Goal: Find specific page/section: Find specific page/section

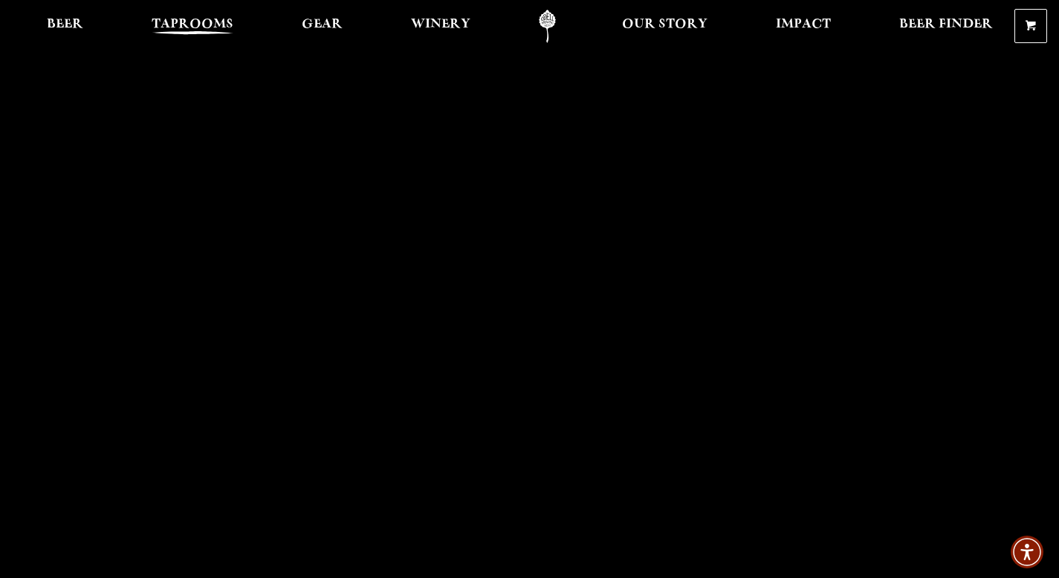
click at [187, 21] on span "Taprooms" at bounding box center [193, 25] width 82 height 12
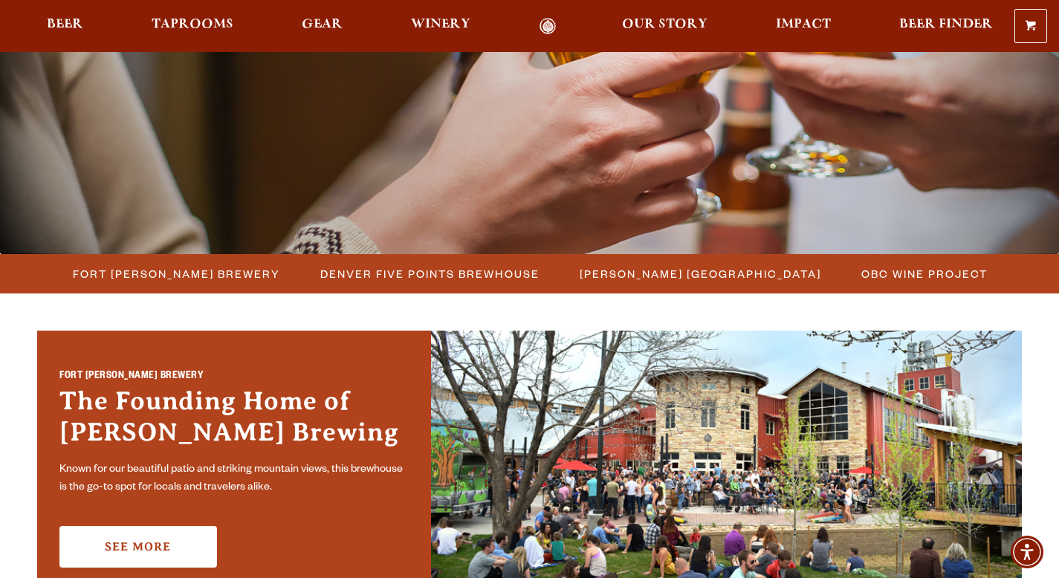
scroll to position [232, 0]
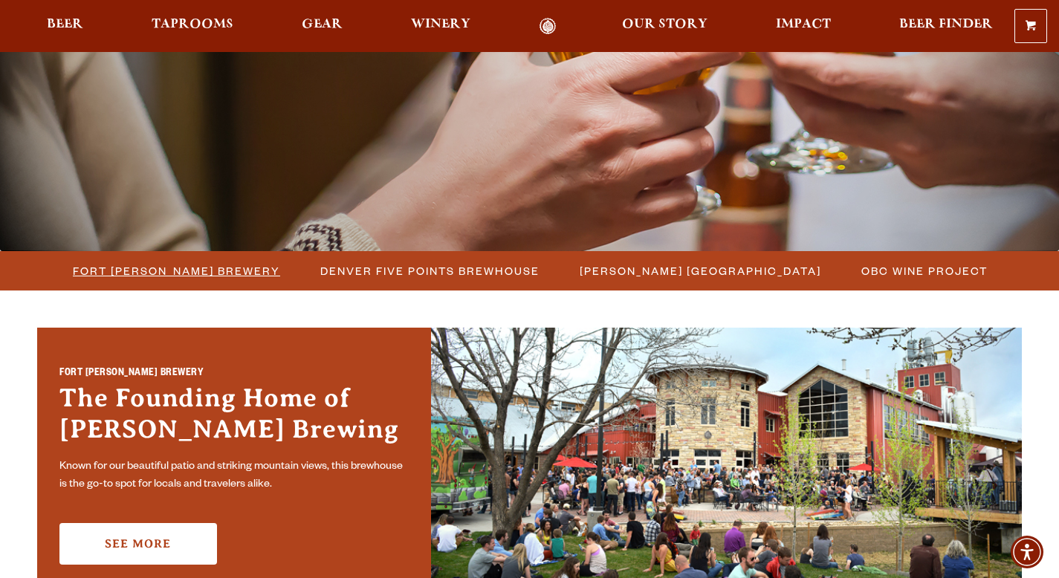
click at [229, 277] on span "Fort [PERSON_NAME] Brewery" at bounding box center [176, 271] width 207 height 22
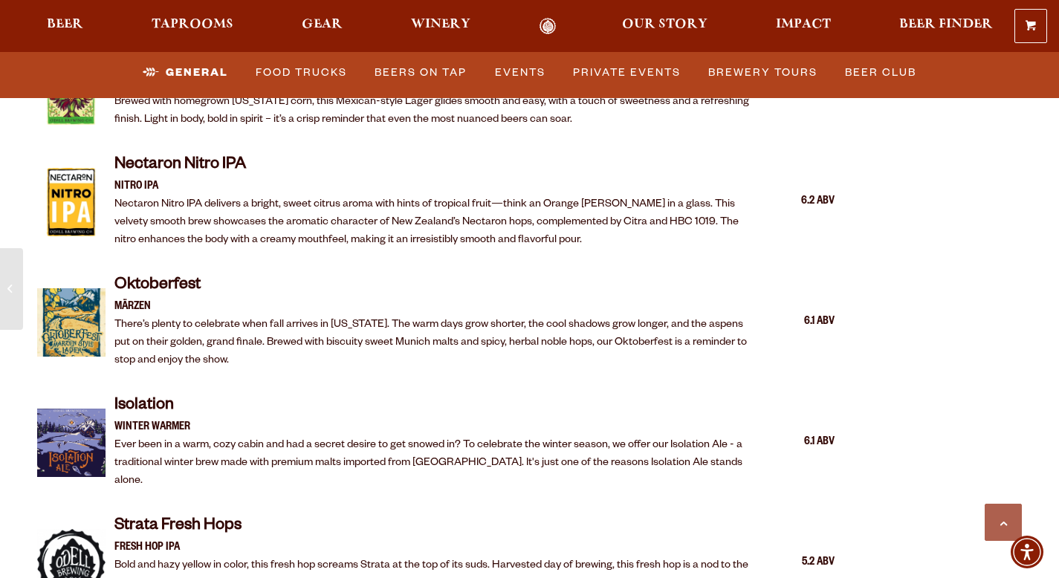
scroll to position [2938, 0]
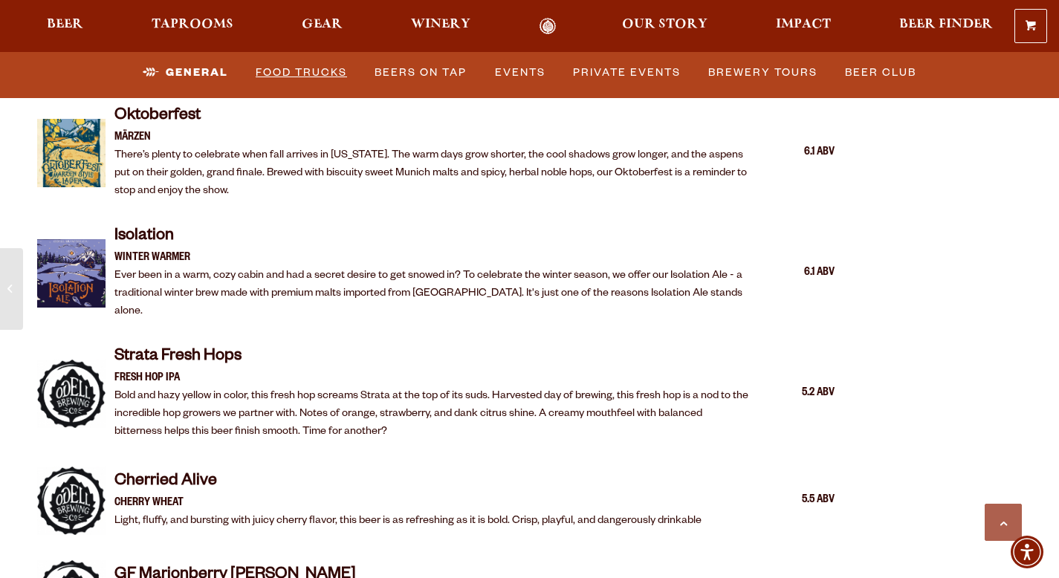
click at [303, 74] on link "Food Trucks" at bounding box center [301, 73] width 103 height 34
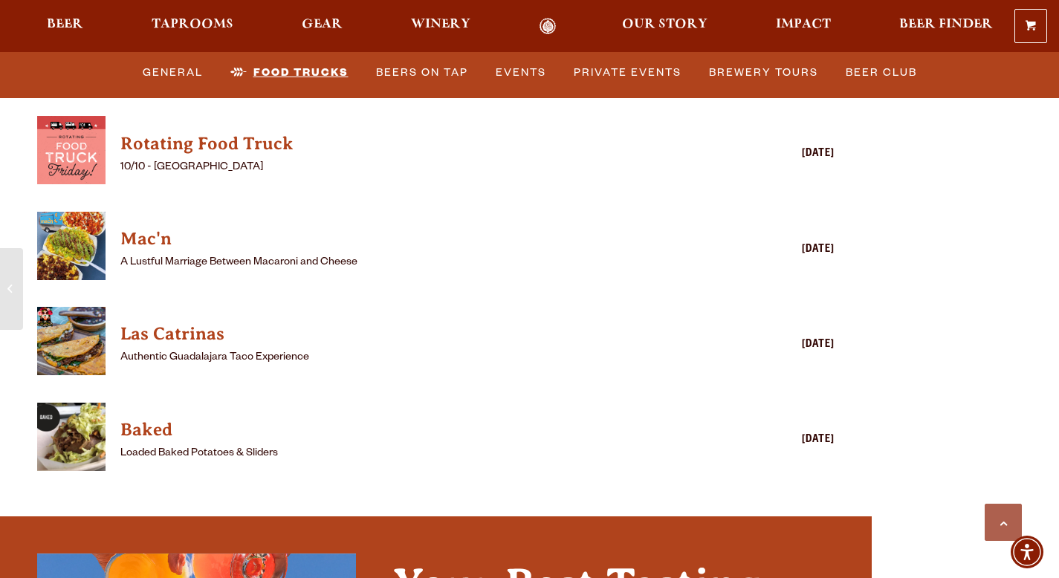
scroll to position [4087, 0]
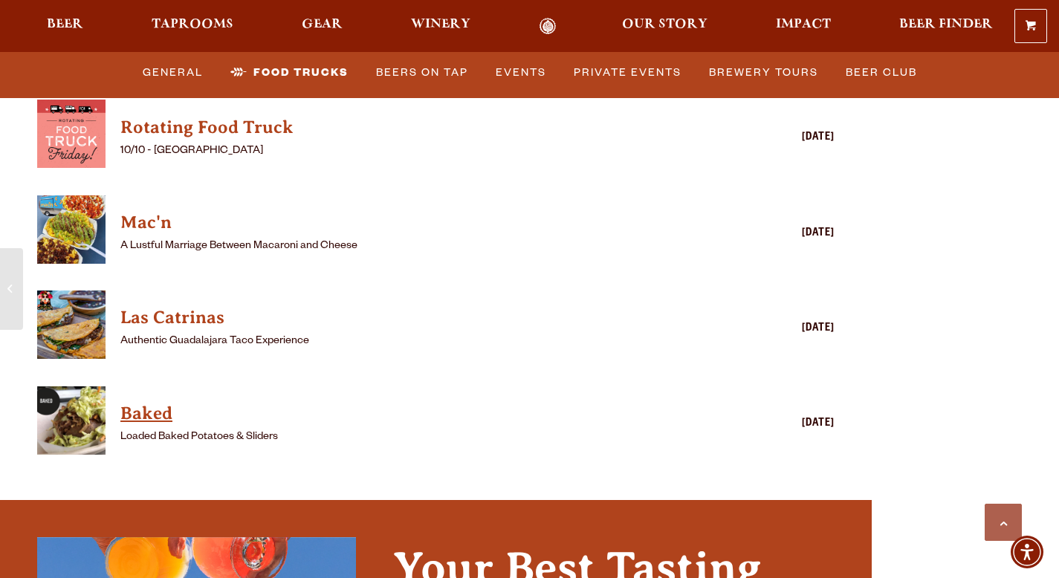
click at [146, 402] on h4 "Baked" at bounding box center [414, 414] width 588 height 24
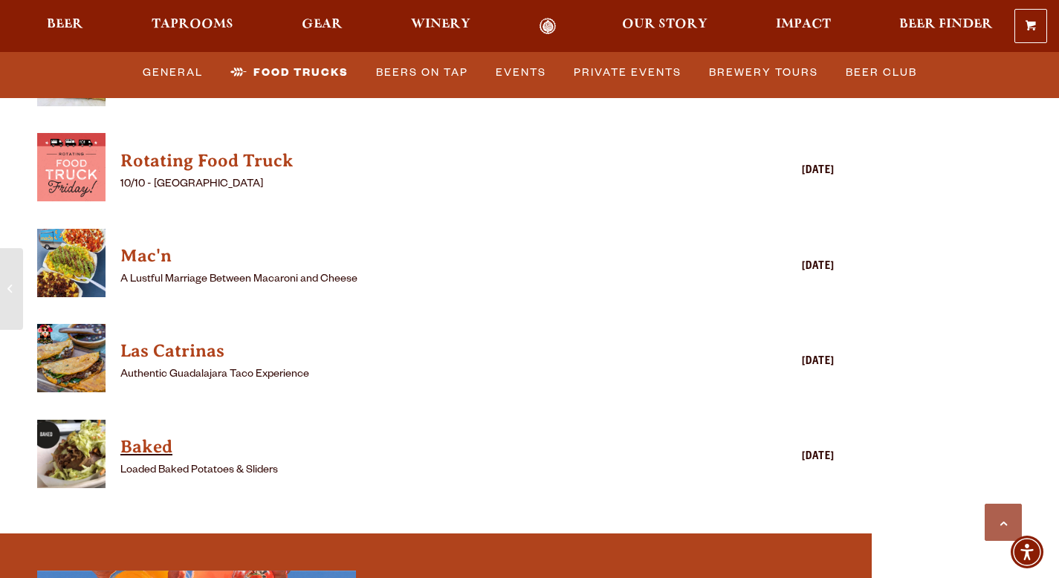
scroll to position [4030, 0]
